Goal: Information Seeking & Learning: Check status

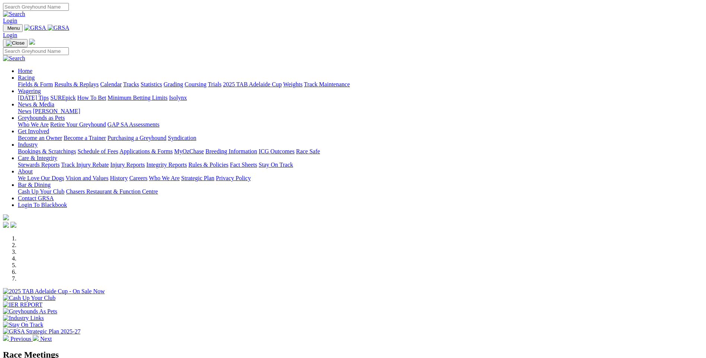
scroll to position [584, 0]
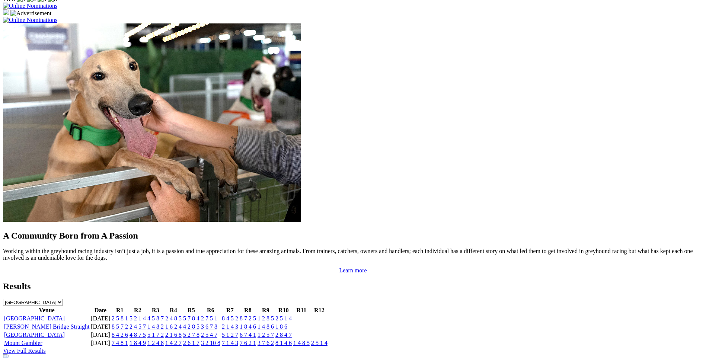
click at [128, 315] on link "2 5 8 1" at bounding box center [120, 318] width 16 height 6
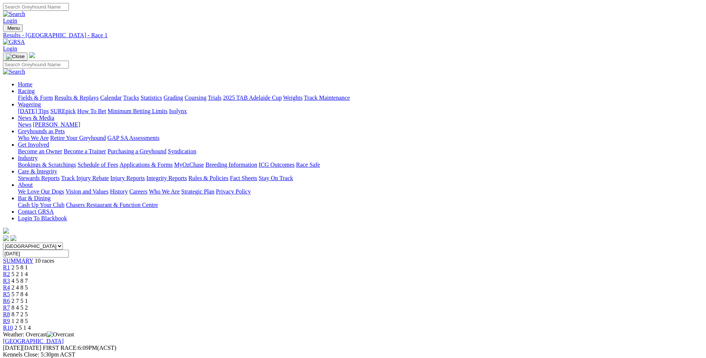
click at [28, 271] on span "5 2 1 4" at bounding box center [20, 274] width 16 height 6
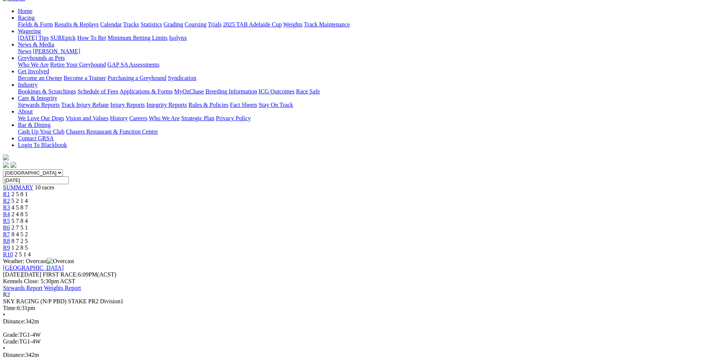
scroll to position [74, 0]
click at [28, 203] on span "4 5 8 7" at bounding box center [20, 206] width 16 height 6
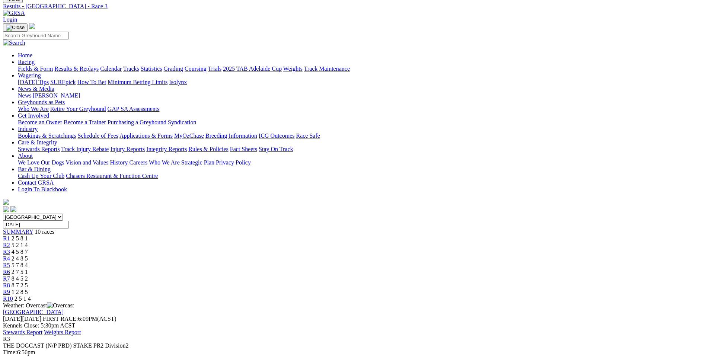
scroll to position [29, 0]
click at [10, 256] on span "R4" at bounding box center [6, 259] width 7 height 6
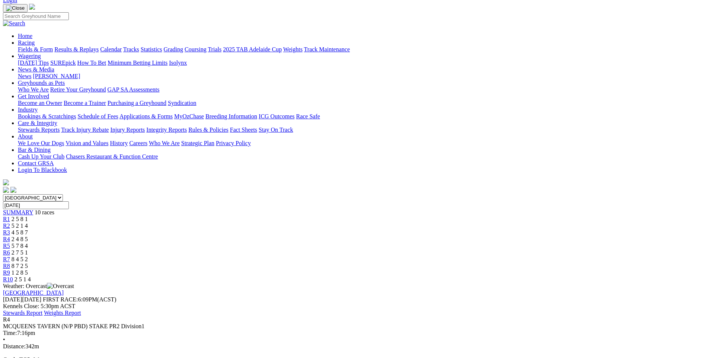
scroll to position [48, 0]
click at [28, 243] on span "5 7 8 4" at bounding box center [20, 246] width 16 height 6
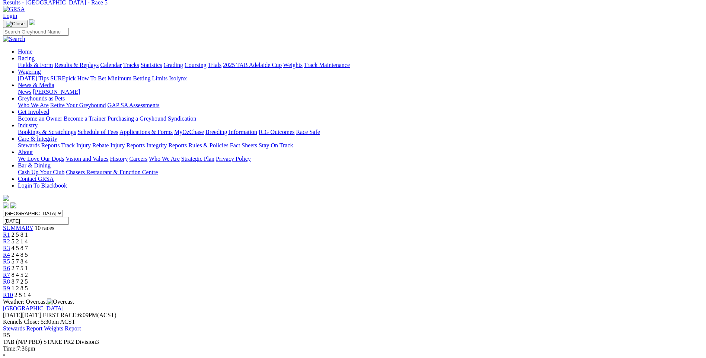
scroll to position [31, 0]
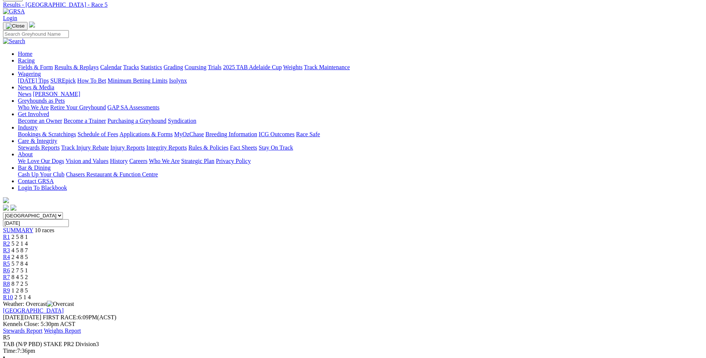
click at [28, 267] on span "2 7 5 1" at bounding box center [20, 270] width 16 height 6
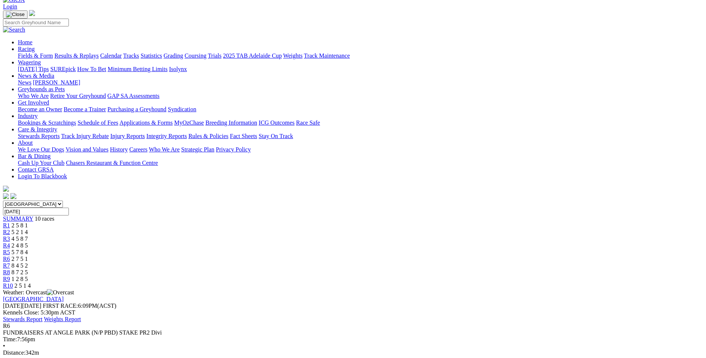
scroll to position [41, 0]
click at [28, 263] on span "8 4 5 2" at bounding box center [20, 266] width 16 height 6
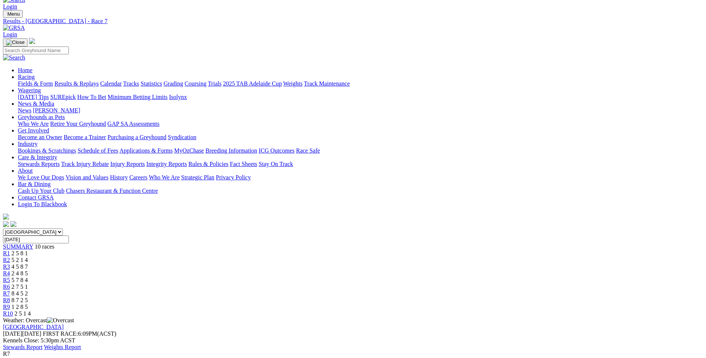
scroll to position [10, 0]
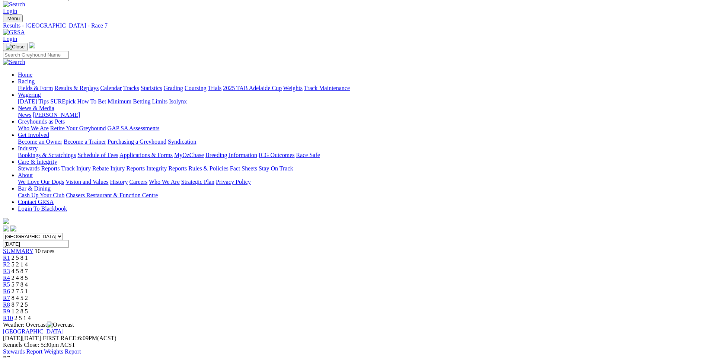
click at [28, 301] on span "8 7 2 5" at bounding box center [20, 304] width 16 height 6
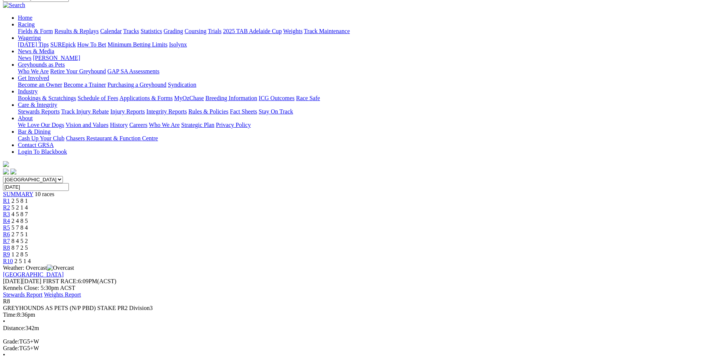
scroll to position [65, 0]
click at [10, 252] on link "R9" at bounding box center [6, 255] width 7 height 6
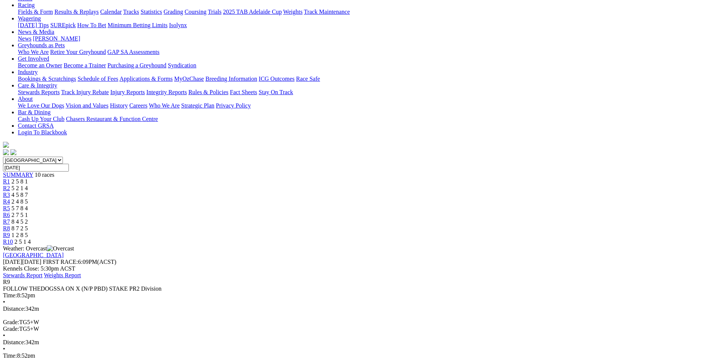
scroll to position [78, 0]
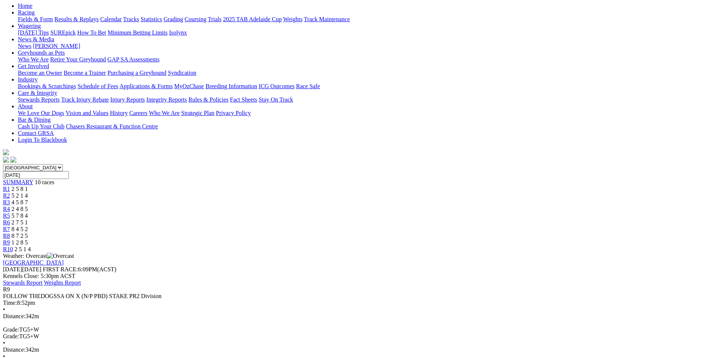
click at [570, 246] on div "R10 2 5 1 4" at bounding box center [353, 249] width 700 height 7
